Goal: Task Accomplishment & Management: Manage account settings

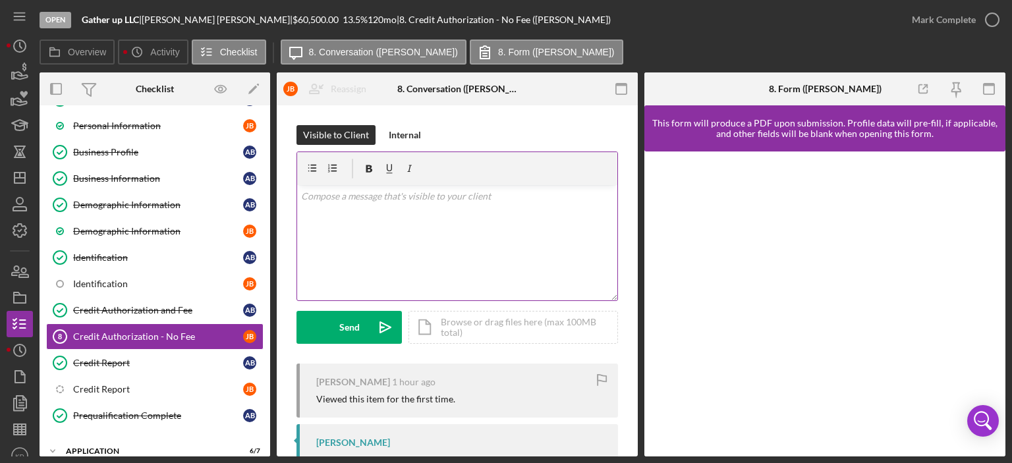
scroll to position [61, 0]
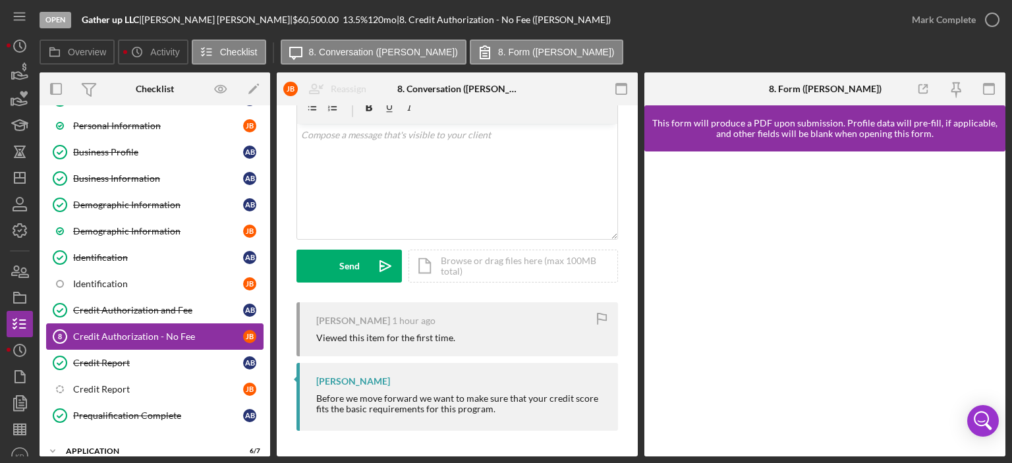
click at [186, 333] on div "Credit Authorization - No Fee" at bounding box center [158, 336] width 170 height 11
click at [13, 175] on icon "Icon/Dashboard" at bounding box center [19, 177] width 33 height 33
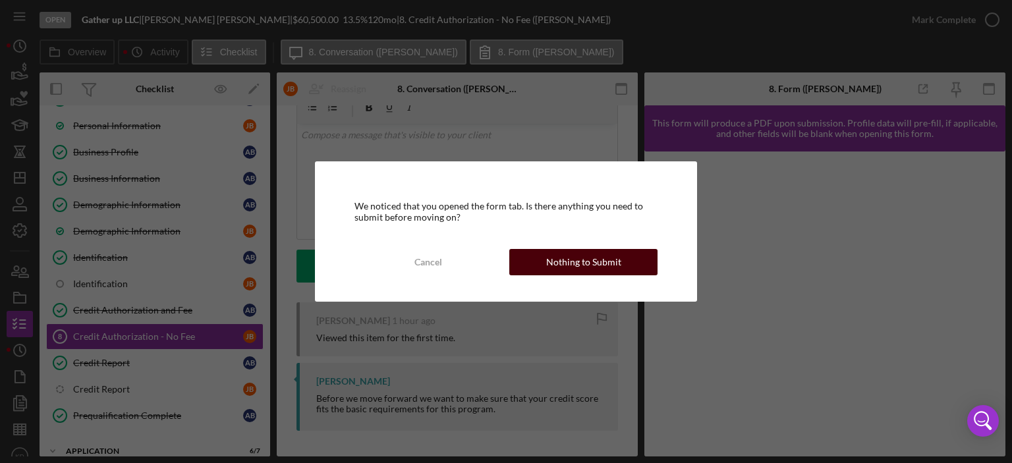
click at [595, 257] on div "Nothing to Submit" at bounding box center [583, 262] width 75 height 26
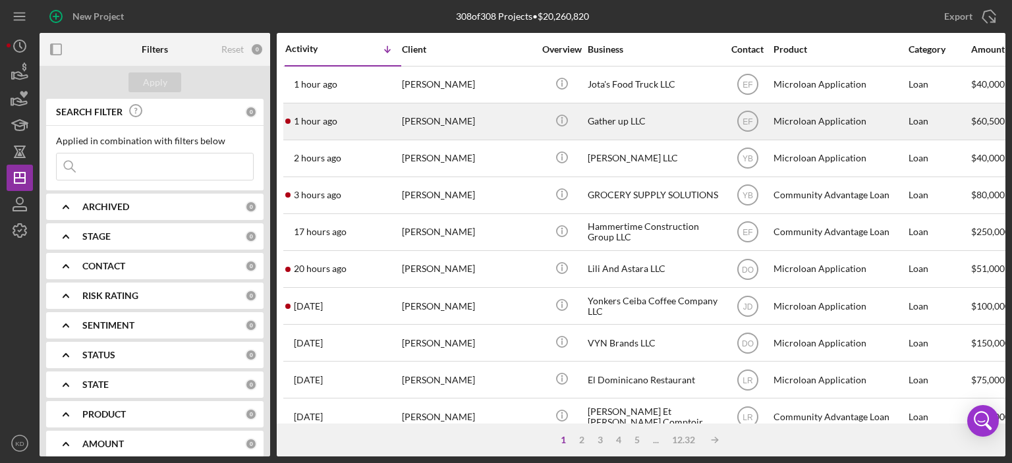
click at [610, 123] on div "Gather up LLC" at bounding box center [654, 121] width 132 height 35
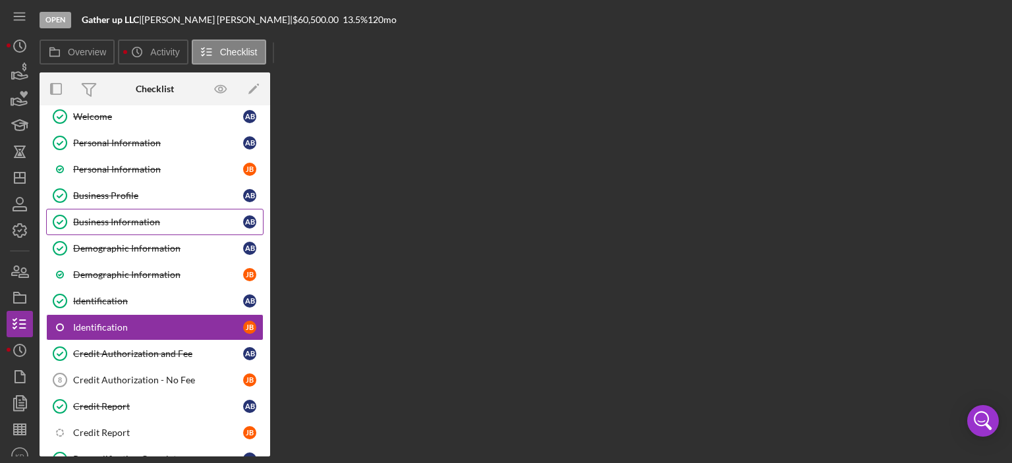
scroll to position [108, 0]
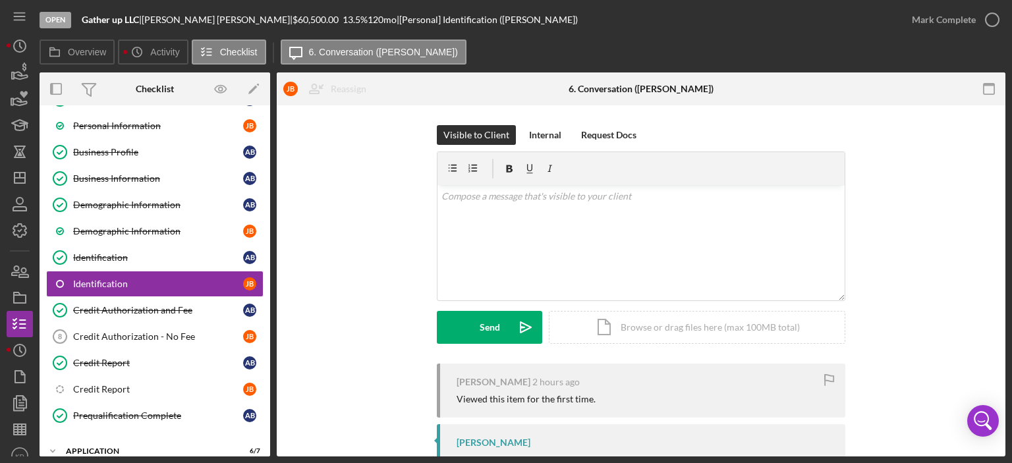
click at [1006, 373] on div "Open Gather up LLC | [PERSON_NAME] | $60,500.00 13.5 % 120 mo | [Personal] Iden…" at bounding box center [506, 231] width 1012 height 463
click at [1001, 372] on div "Visible to Client Internal Request Docs v Color teal Color pink Remove color Ad…" at bounding box center [641, 356] width 729 height 503
drag, startPoint x: 1002, startPoint y: 330, endPoint x: 1000, endPoint y: 368, distance: 37.6
click at [1001, 370] on div "Visible to Client Internal Request Docs v Color teal Color pink Remove color Ad…" at bounding box center [641, 356] width 729 height 503
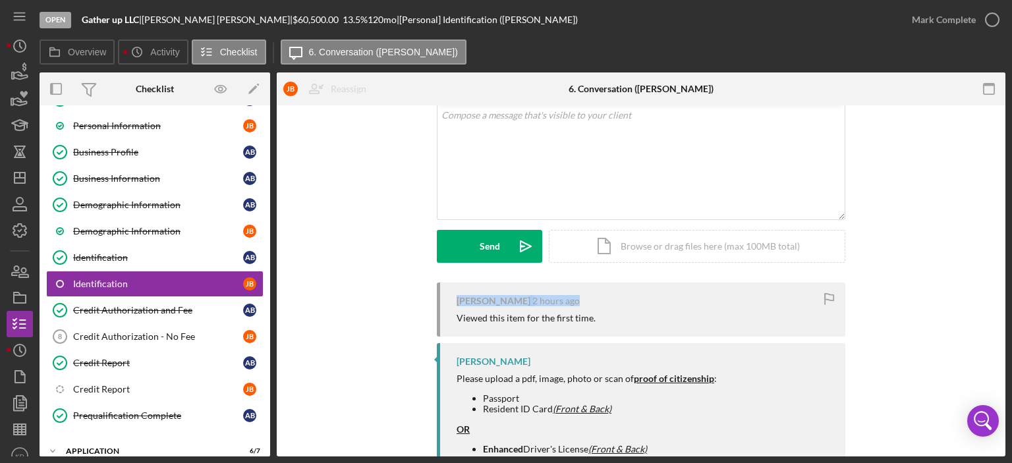
scroll to position [152, 0]
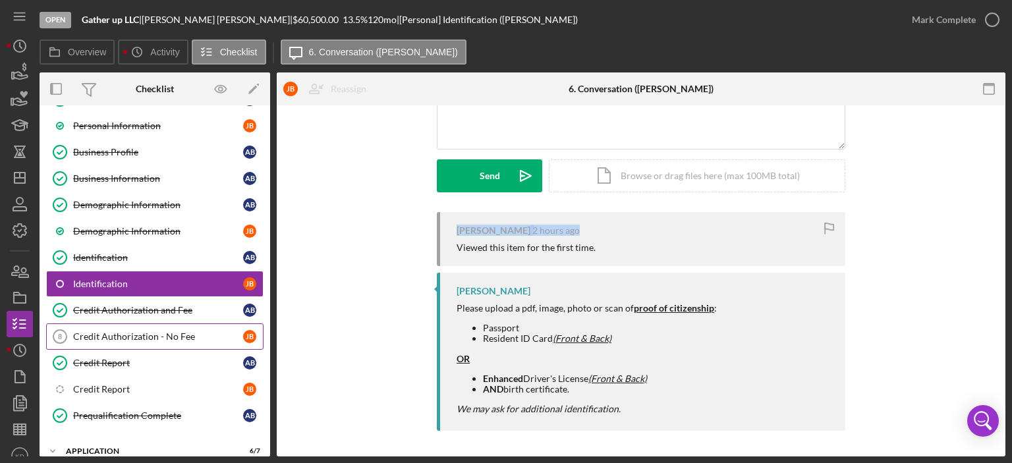
click at [109, 334] on div "Credit Authorization - No Fee" at bounding box center [158, 336] width 170 height 11
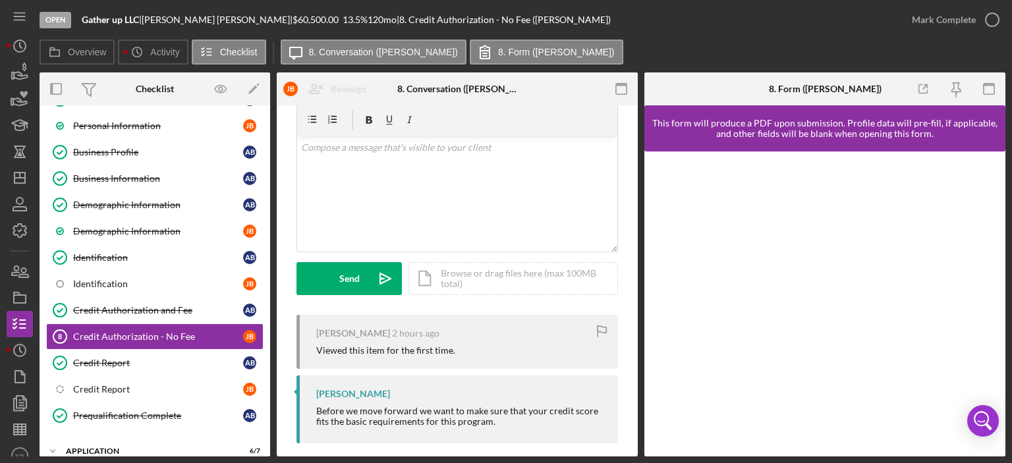
scroll to position [61, 0]
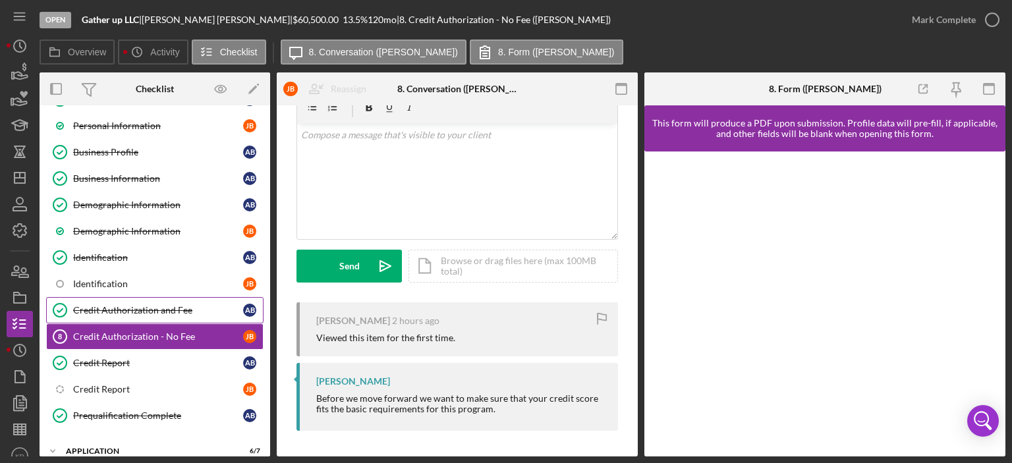
click at [179, 305] on div "Credit Authorization and Fee" at bounding box center [158, 310] width 170 height 11
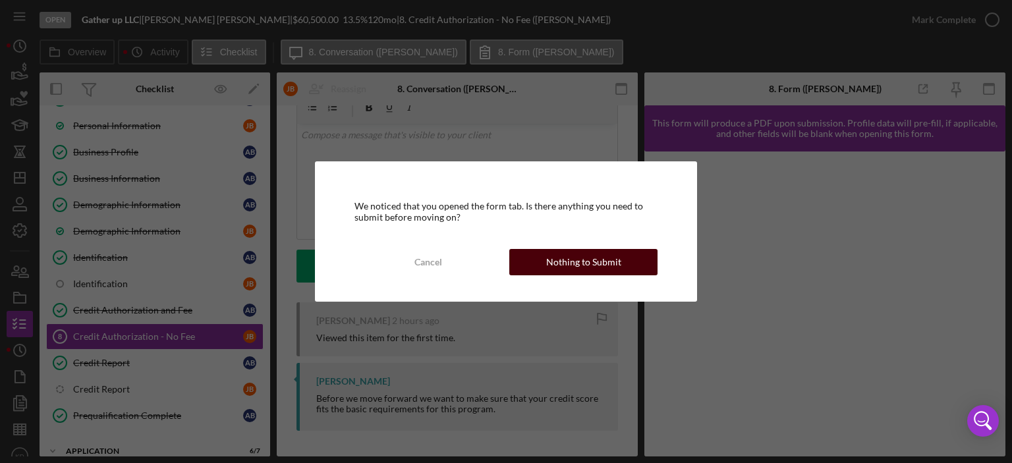
click at [608, 260] on div "Nothing to Submit" at bounding box center [583, 262] width 75 height 26
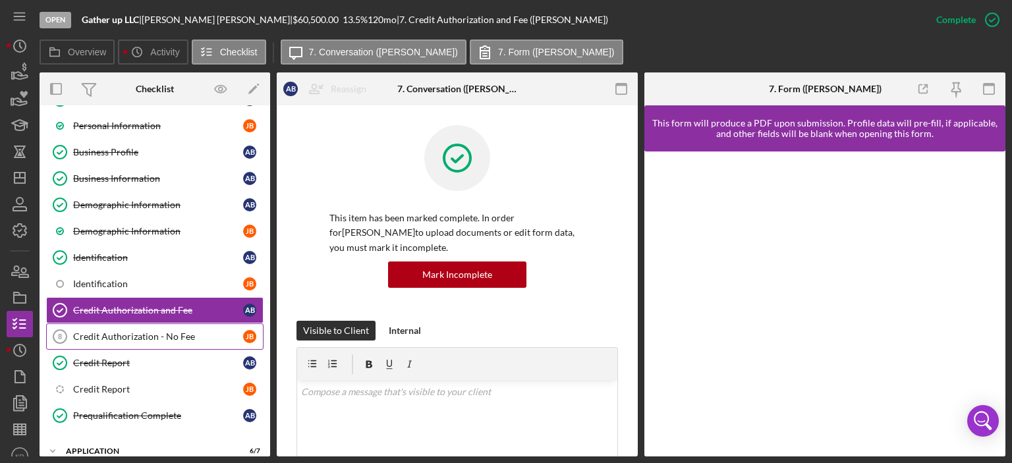
click at [161, 334] on div "Credit Authorization - No Fee" at bounding box center [158, 336] width 170 height 11
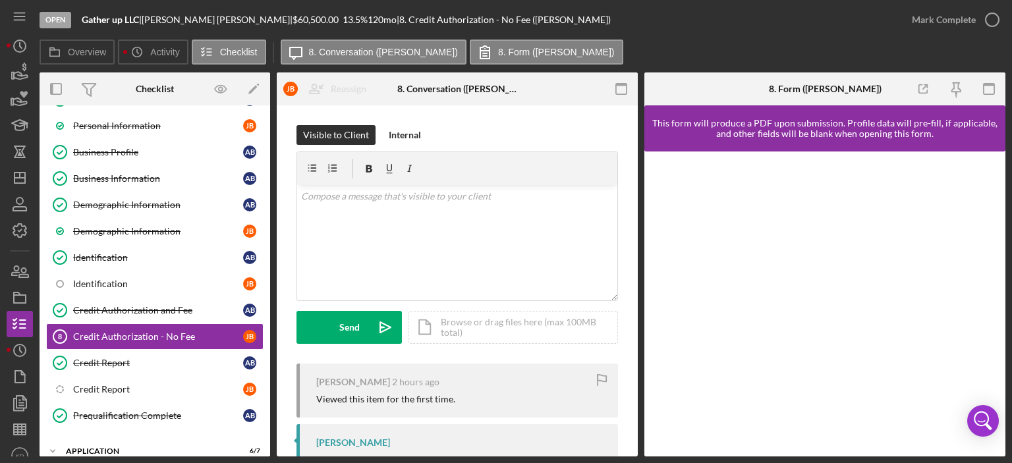
click at [638, 432] on div "Overview Internal Workflow Stage Open Icon/Dropdown Arrow Archive (can unarchiv…" at bounding box center [523, 264] width 966 height 384
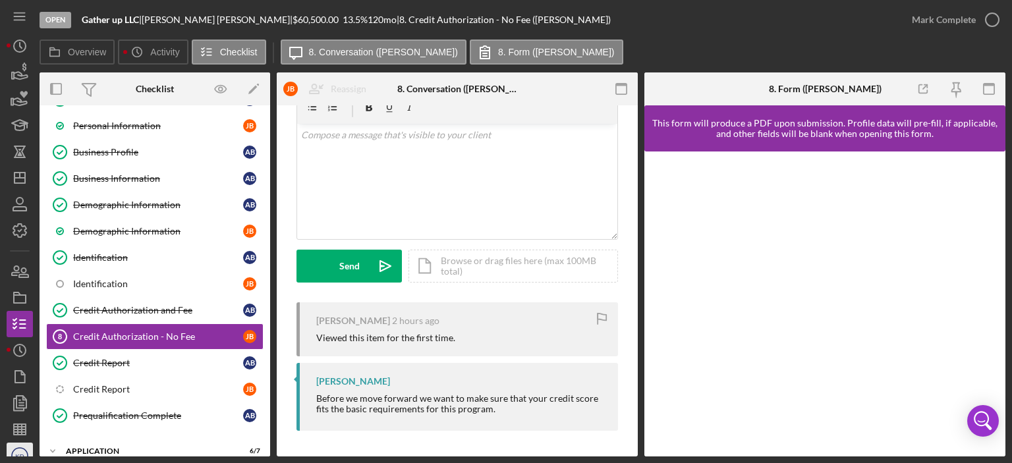
click at [17, 449] on icon "KD" at bounding box center [20, 456] width 26 height 33
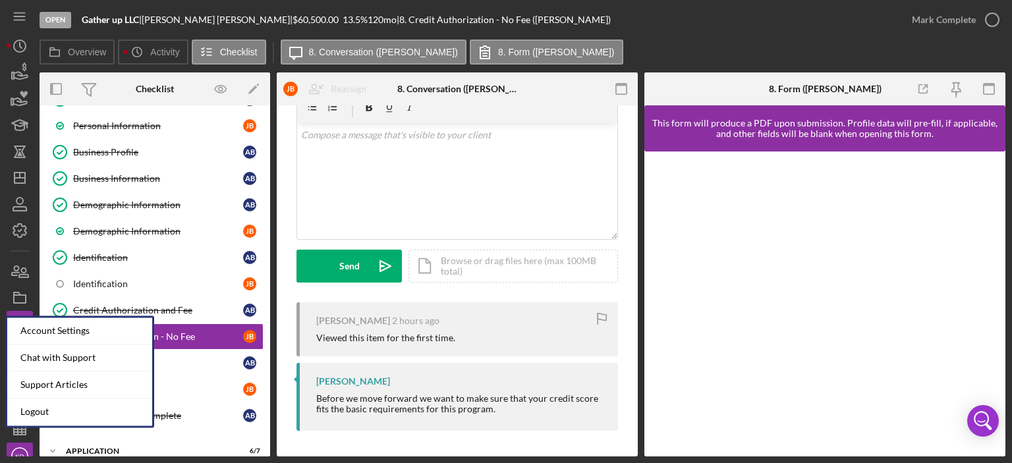
click at [396, 388] on div "[PERSON_NAME] Before we move forward we want to make sure that your credit scor…" at bounding box center [458, 397] width 322 height 68
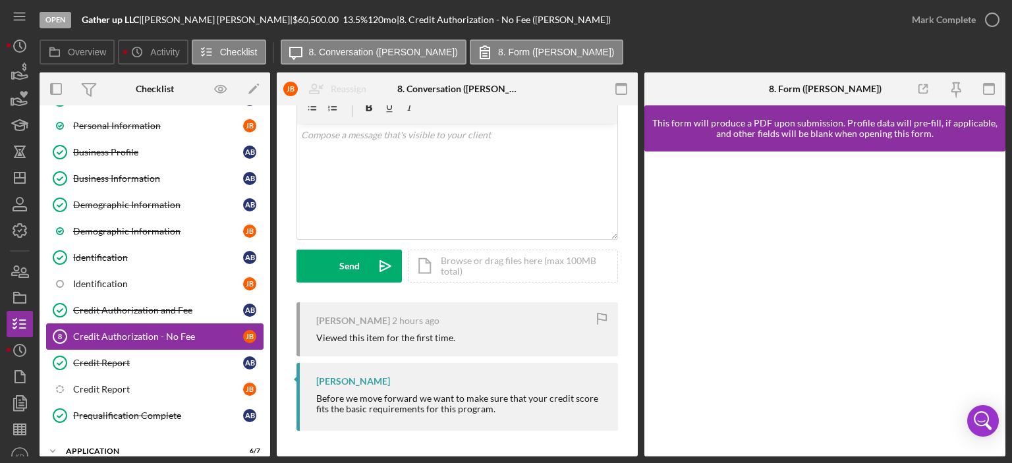
click at [144, 331] on div "Credit Authorization - No Fee" at bounding box center [158, 336] width 170 height 11
click at [638, 339] on div "Overview Internal Workflow Stage Open Icon/Dropdown Arrow Archive (can unarchiv…" at bounding box center [523, 264] width 966 height 384
click at [630, 341] on div "Visible to Client Internal v Color teal Color pink Remove color Add row above A…" at bounding box center [457, 250] width 361 height 413
click at [16, 176] on icon "Icon/Dashboard" at bounding box center [19, 177] width 33 height 33
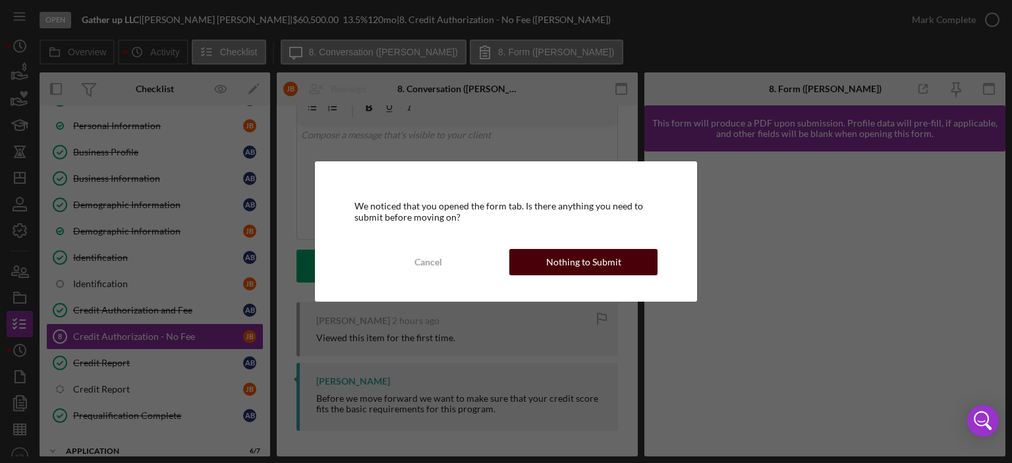
click at [583, 264] on div "Nothing to Submit" at bounding box center [583, 262] width 75 height 26
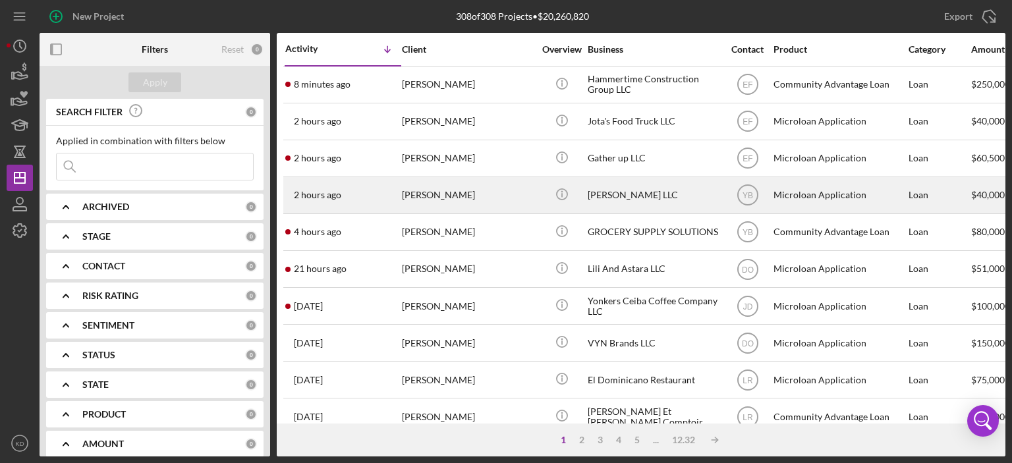
click at [443, 192] on div "[PERSON_NAME]" at bounding box center [468, 195] width 132 height 35
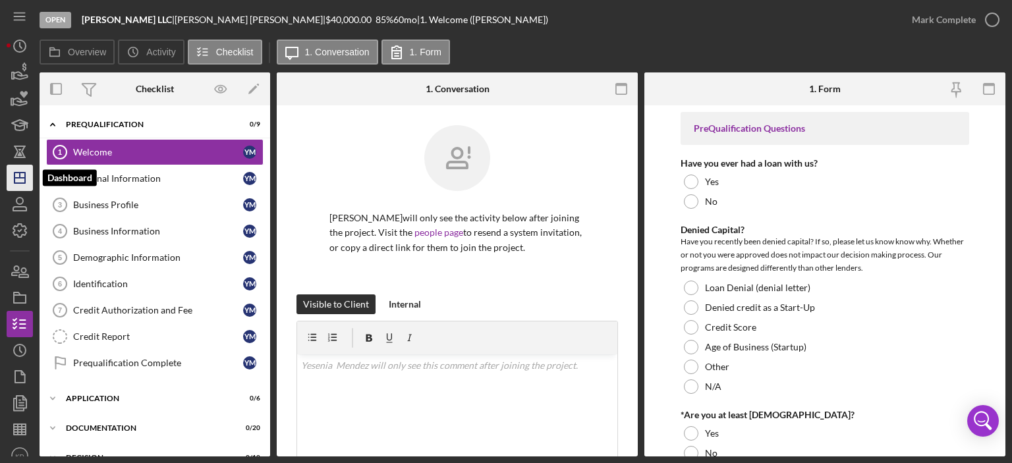
click at [17, 179] on icon "Icon/Dashboard" at bounding box center [19, 177] width 33 height 33
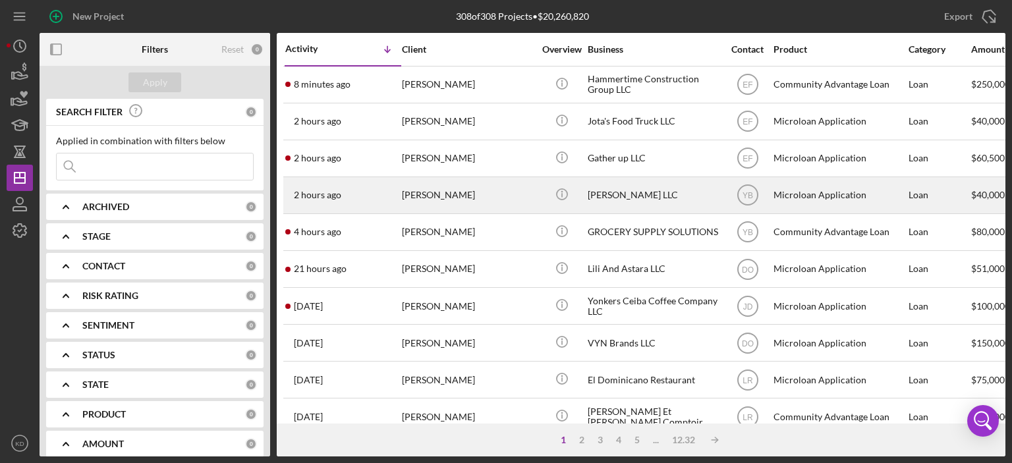
click at [412, 198] on div "[PERSON_NAME]" at bounding box center [468, 195] width 132 height 35
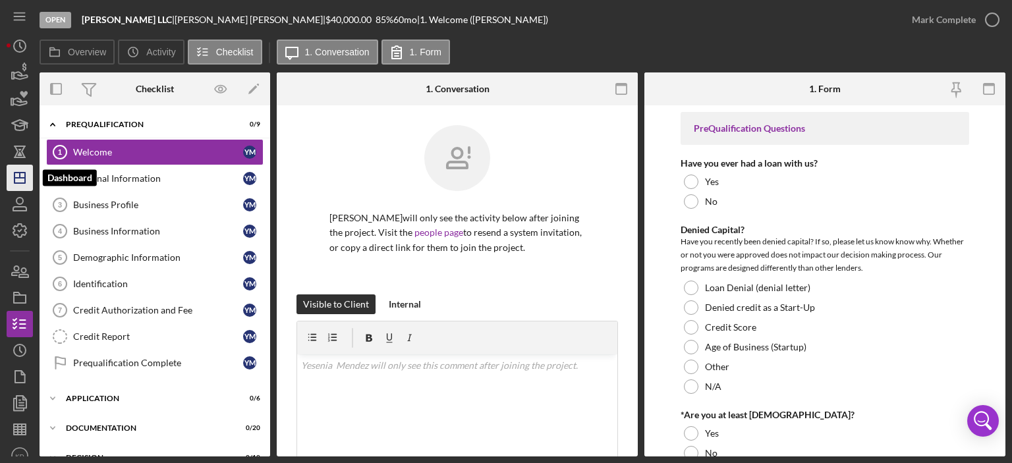
click at [22, 183] on polygon "button" at bounding box center [19, 178] width 11 height 11
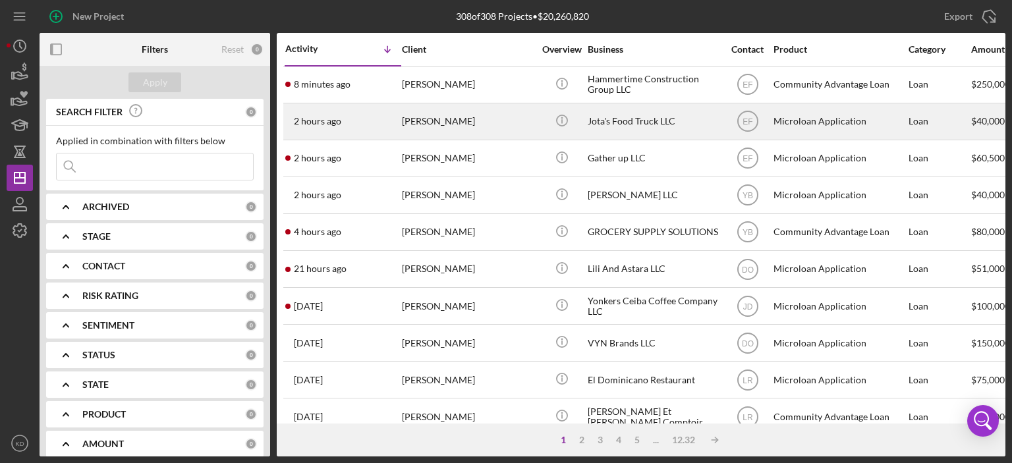
click at [412, 117] on div "[PERSON_NAME]" at bounding box center [468, 121] width 132 height 35
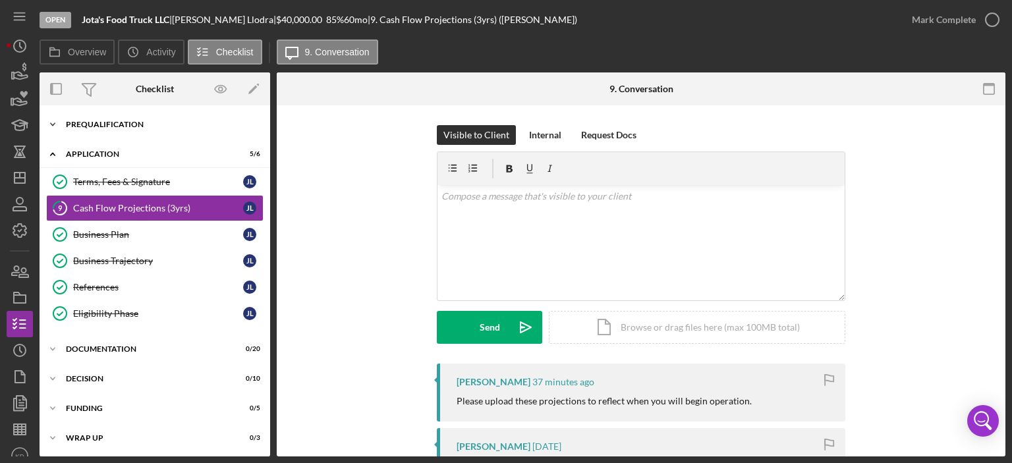
click at [51, 123] on polyline at bounding box center [53, 124] width 4 height 3
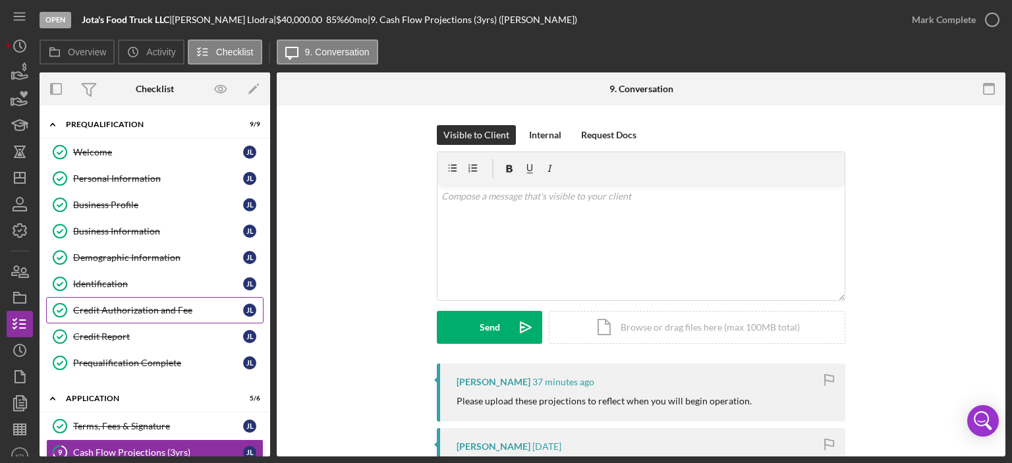
click at [120, 308] on div "Credit Authorization and Fee" at bounding box center [158, 310] width 170 height 11
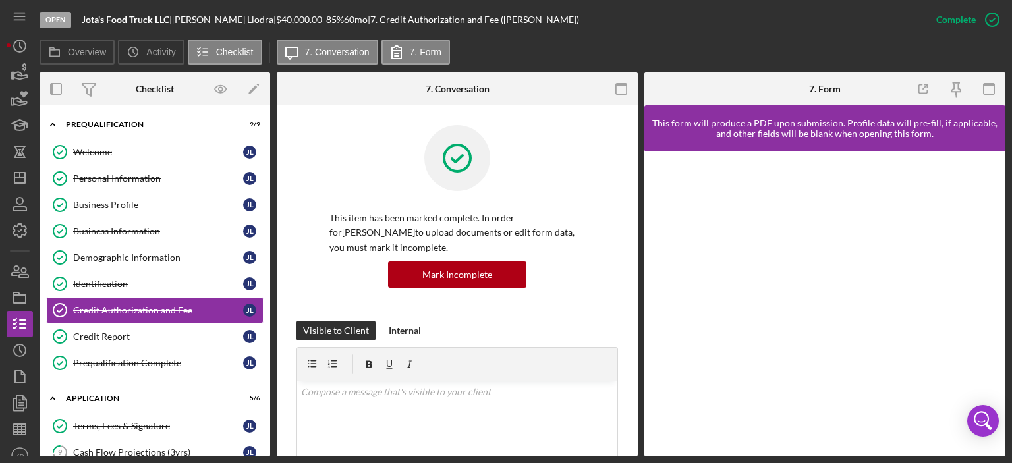
scroll to position [308, 0]
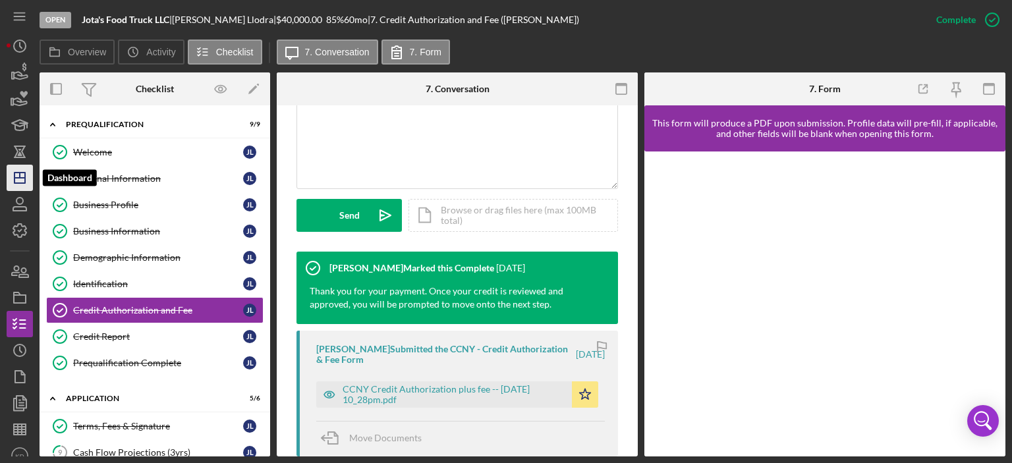
click at [13, 173] on icon "Icon/Dashboard" at bounding box center [19, 177] width 33 height 33
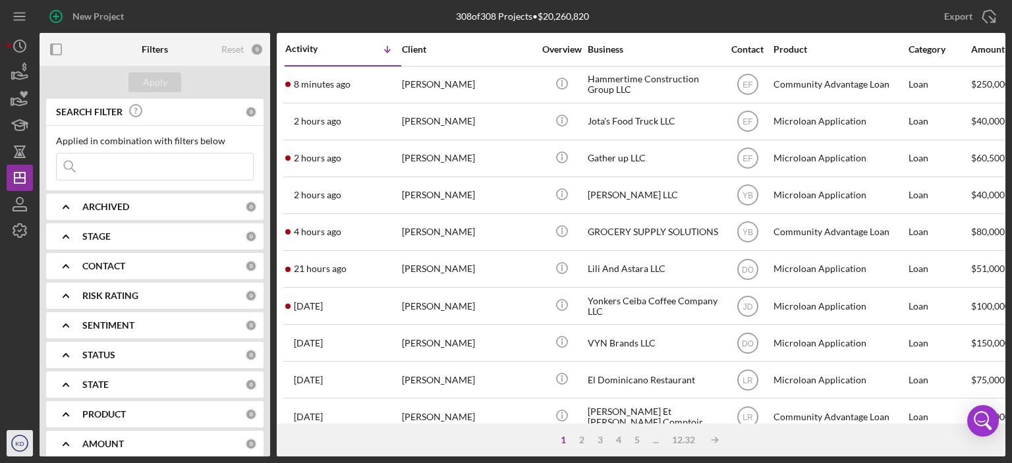
click at [19, 443] on text "KD" at bounding box center [19, 443] width 9 height 7
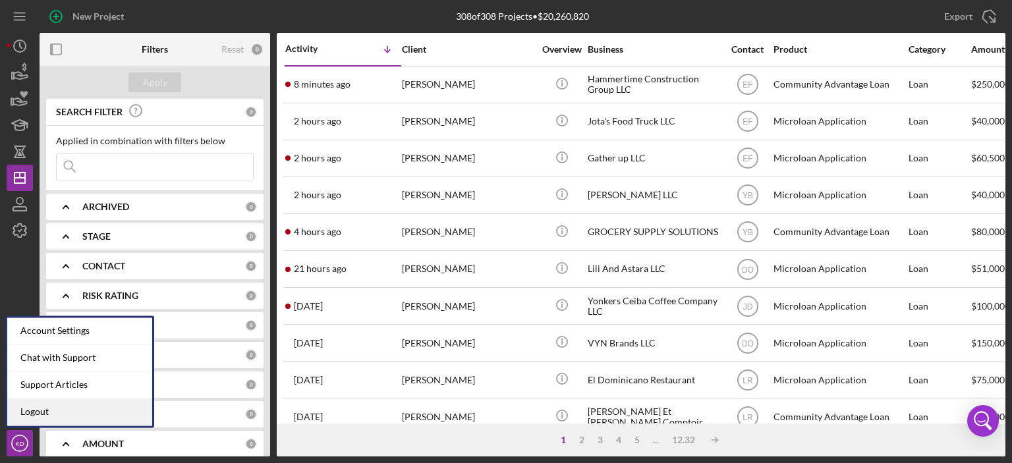
click at [29, 414] on link "Logout" at bounding box center [79, 412] width 145 height 27
